Goal: Task Accomplishment & Management: Use online tool/utility

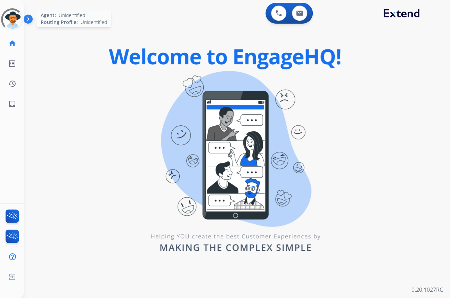
click at [8, 23] on div at bounding box center [12, 20] width 30 height 30
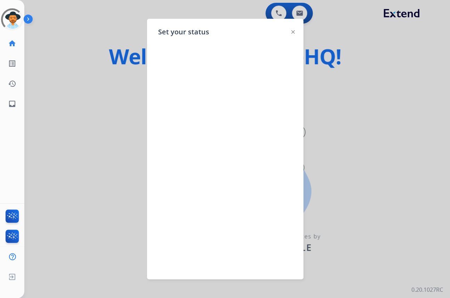
click at [292, 33] on img at bounding box center [292, 31] width 3 height 3
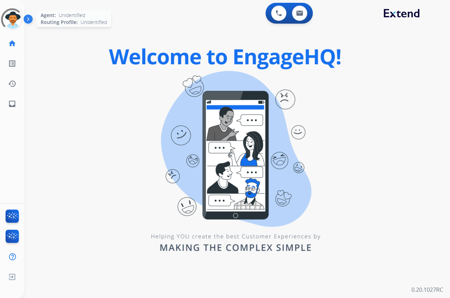
click at [12, 24] on div at bounding box center [12, 19] width 25 height 25
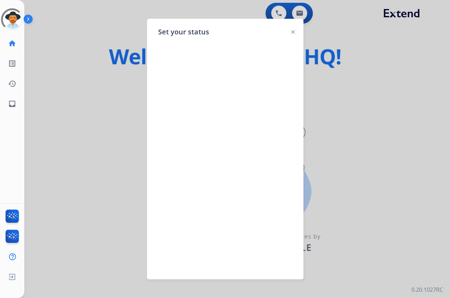
click at [293, 33] on img at bounding box center [292, 31] width 3 height 3
